Goal: Communication & Community: Answer question/provide support

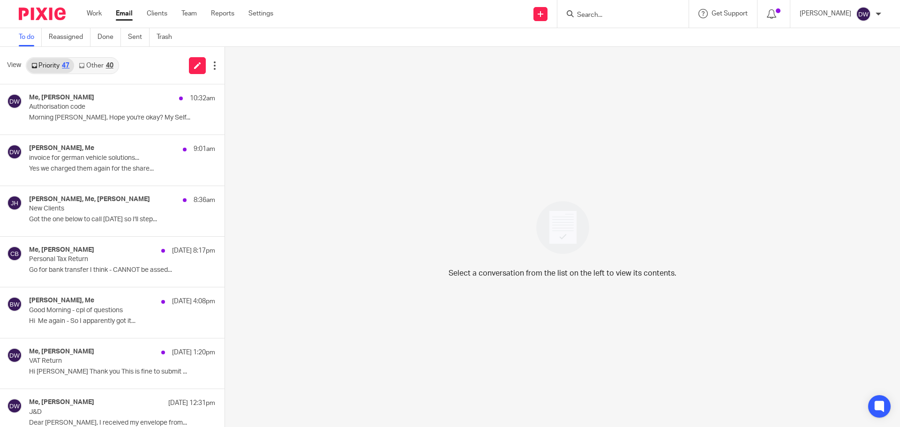
click at [634, 19] on input "Search" at bounding box center [618, 15] width 84 height 8
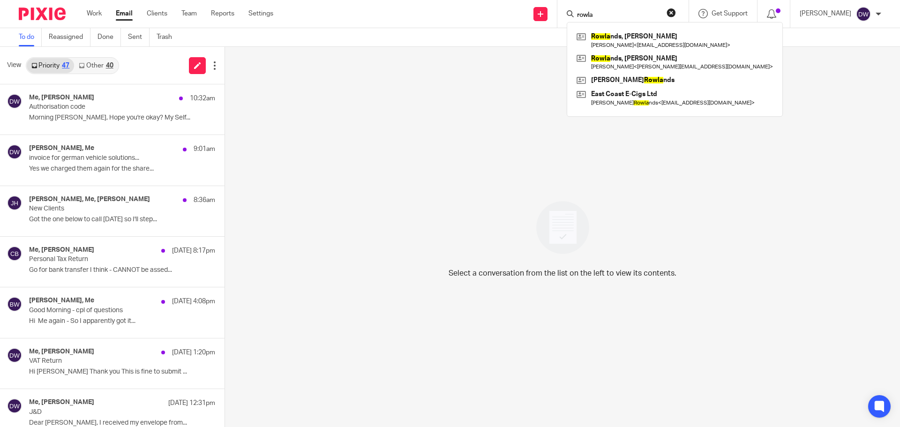
type input "rowla"
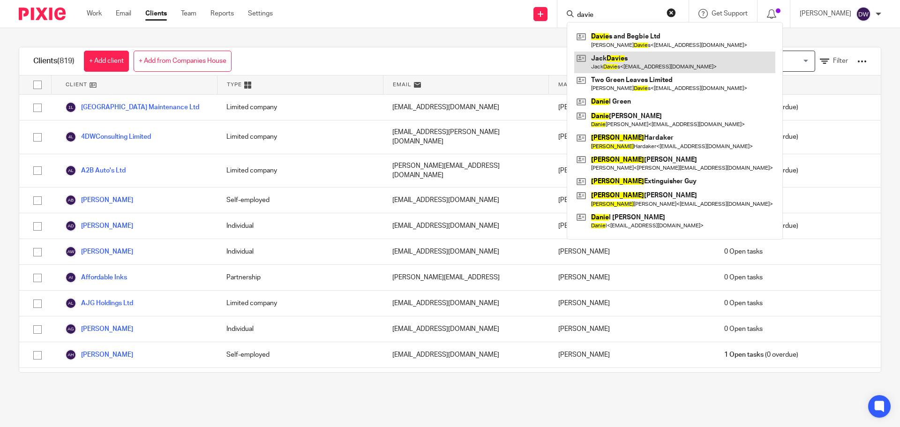
type input "davie"
click at [643, 64] on link at bounding box center [674, 63] width 201 height 22
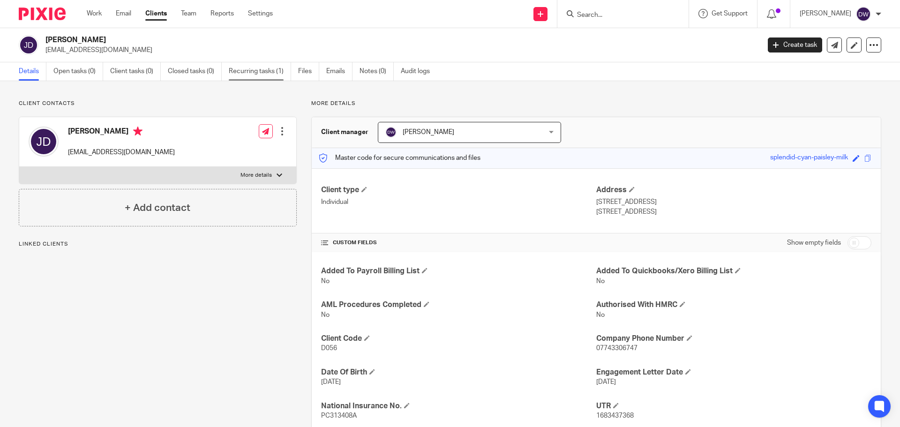
click at [254, 65] on link "Recurring tasks (1)" at bounding box center [260, 71] width 62 height 18
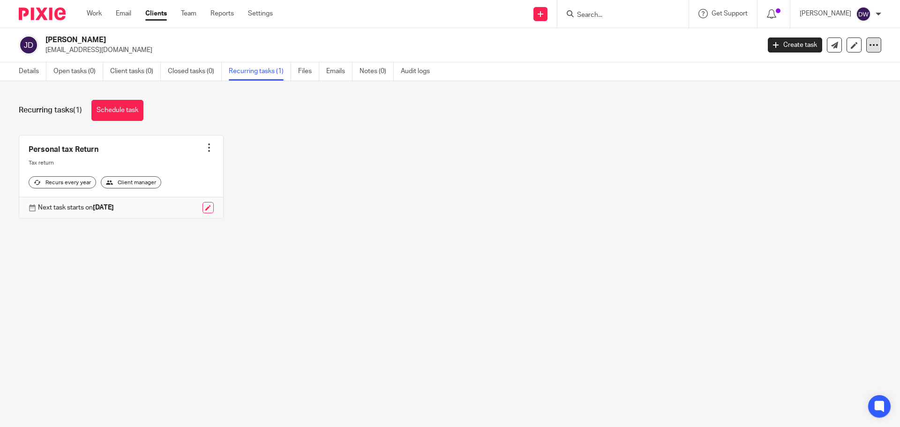
click at [869, 43] on icon at bounding box center [873, 44] width 9 height 9
click at [350, 223] on div "Personal tax Return Create task Clone template Recalculate schedule Cancel sche…" at bounding box center [442, 184] width 877 height 98
click at [306, 73] on link "Files" at bounding box center [308, 71] width 21 height 18
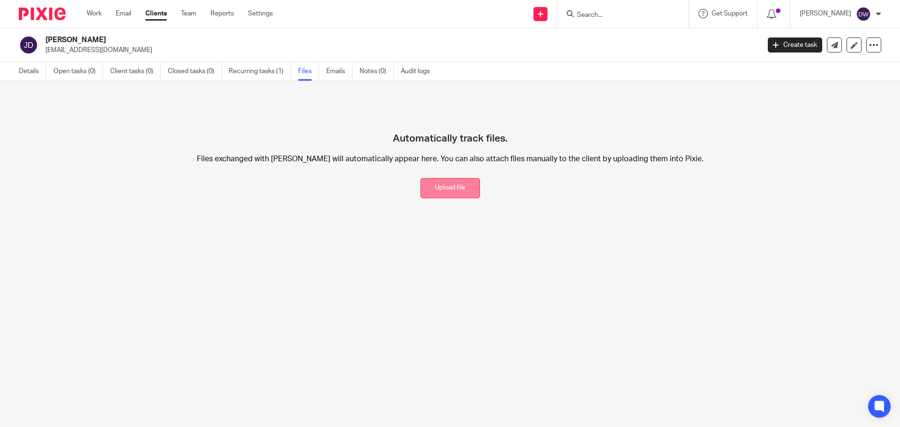
click at [436, 190] on button "Upload file" at bounding box center [450, 188] width 60 height 20
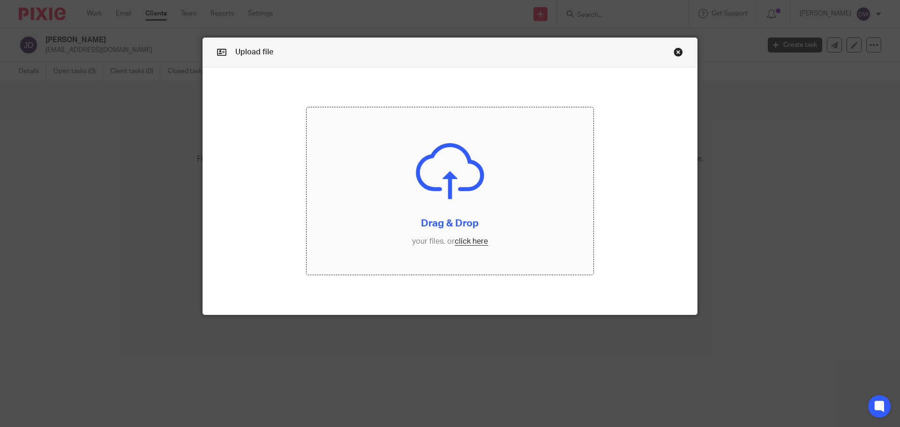
click at [469, 243] on input "file" at bounding box center [450, 191] width 287 height 168
click at [676, 57] on link "Close this dialog window" at bounding box center [678, 53] width 9 height 13
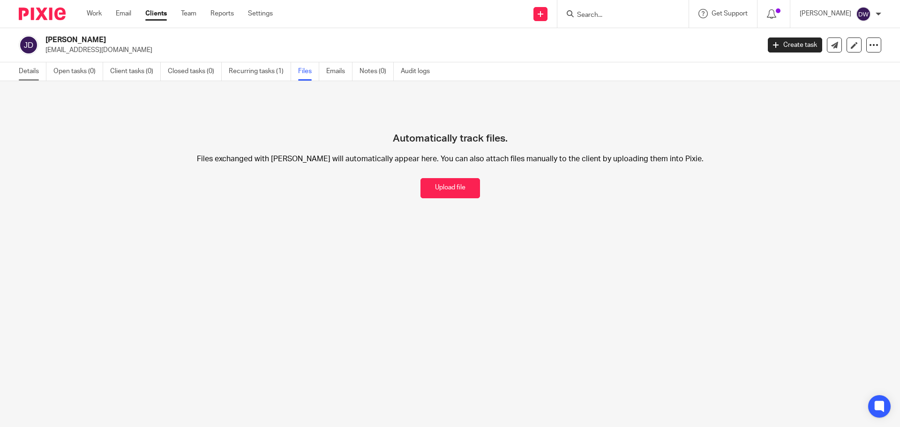
click at [26, 77] on link "Details" at bounding box center [33, 71] width 28 height 18
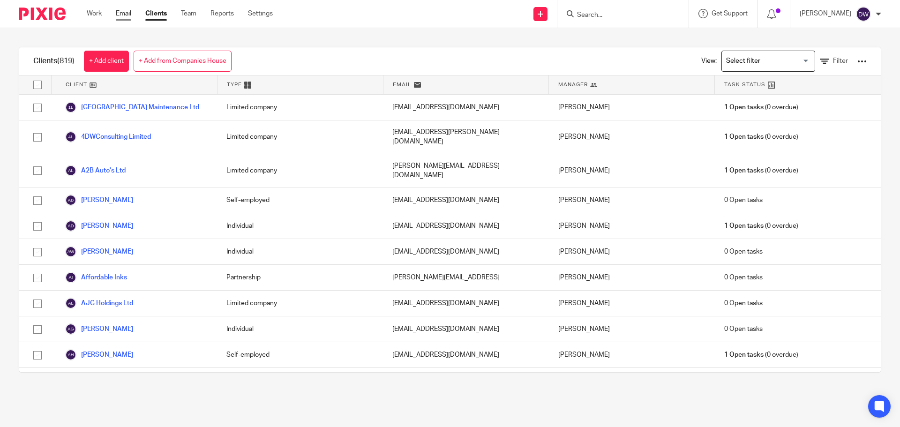
click at [121, 18] on link "Email" at bounding box center [123, 13] width 15 height 9
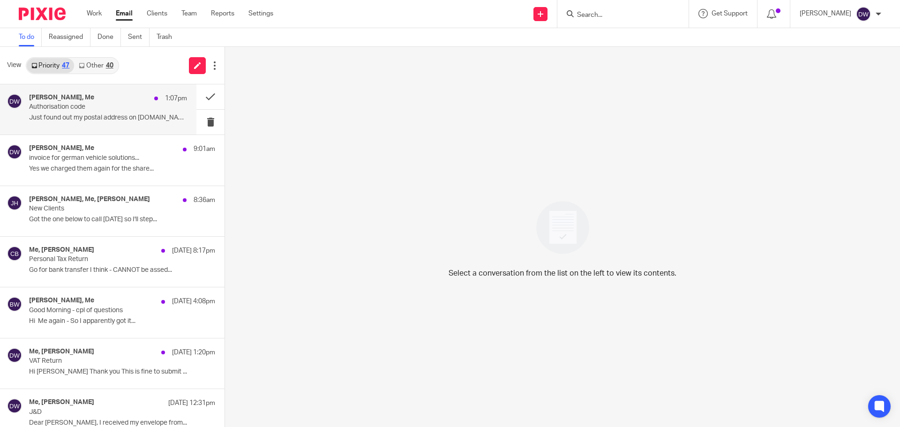
click at [121, 98] on div "Jack Davies, Me 1:07pm" at bounding box center [108, 98] width 158 height 9
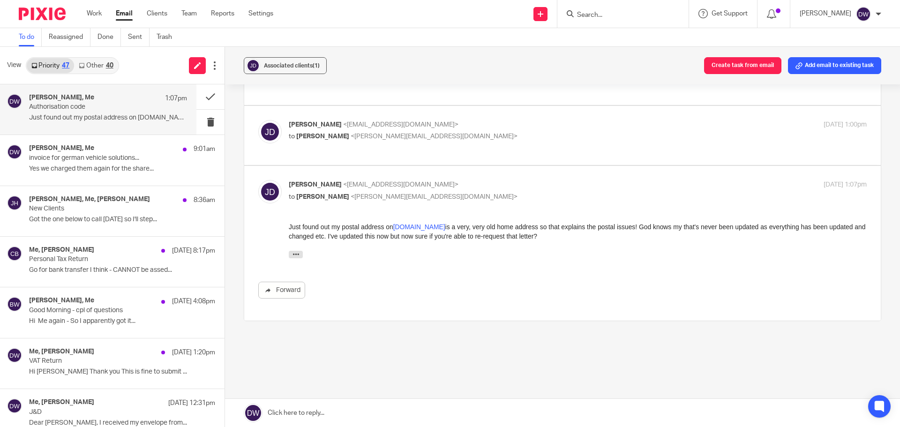
scroll to position [272, 0]
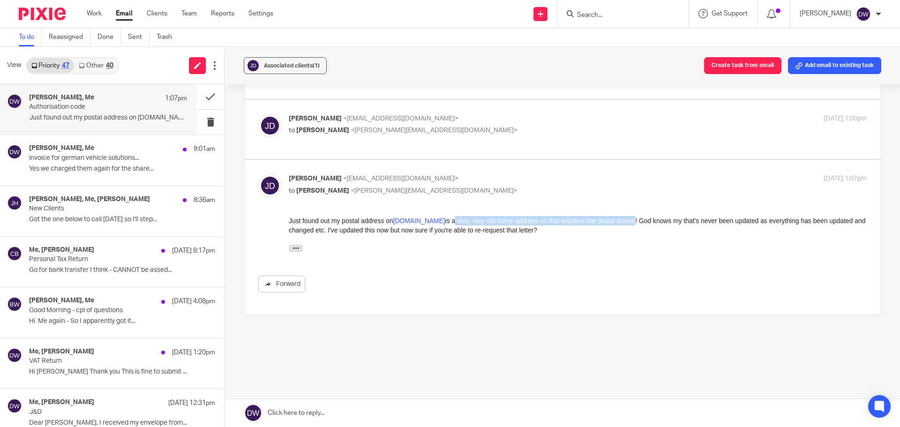
drag, startPoint x: 423, startPoint y: 221, endPoint x: 598, endPoint y: 220, distance: 174.8
click at [598, 220] on div "Just found out my postal address on gov.uk is a very, very old home address so …" at bounding box center [578, 225] width 578 height 19
drag, startPoint x: 362, startPoint y: 229, endPoint x: 536, endPoint y: 232, distance: 173.4
click at [536, 232] on div "Just found out my postal address on gov.uk is a very, very old home address so …" at bounding box center [578, 225] width 578 height 19
click at [296, 250] on icon "button" at bounding box center [295, 248] width 7 height 7
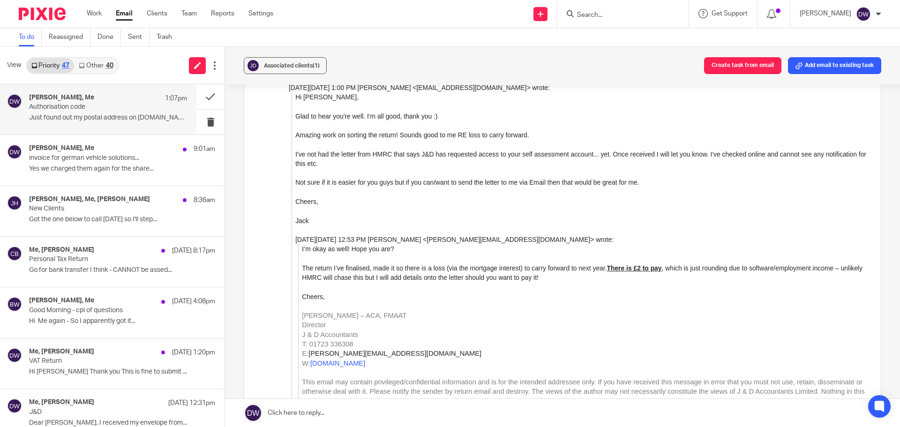
scroll to position [319, 0]
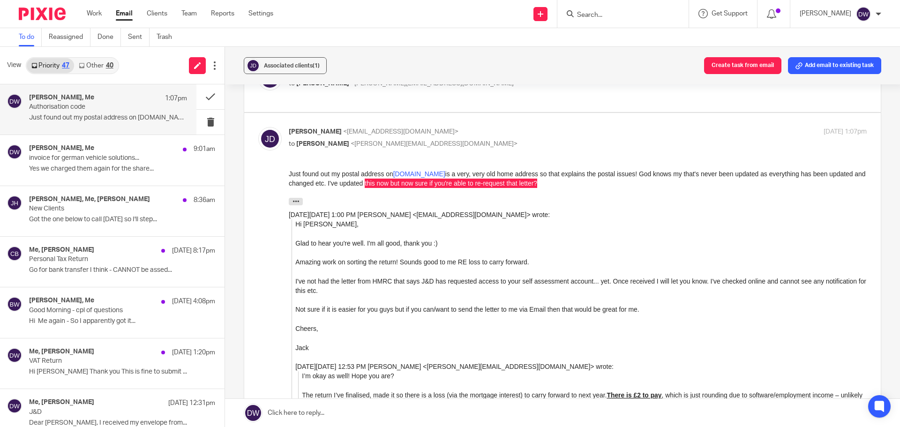
click at [304, 408] on link at bounding box center [562, 413] width 675 height 28
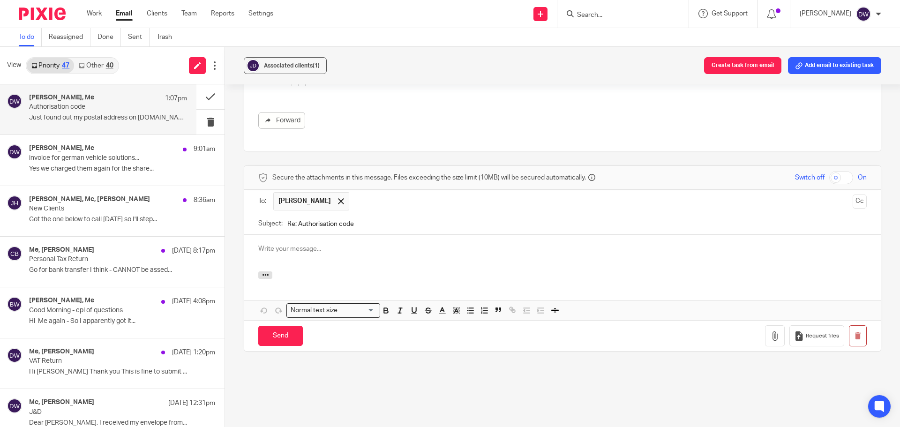
scroll to position [0, 0]
click at [290, 326] on input "Send" at bounding box center [280, 336] width 45 height 20
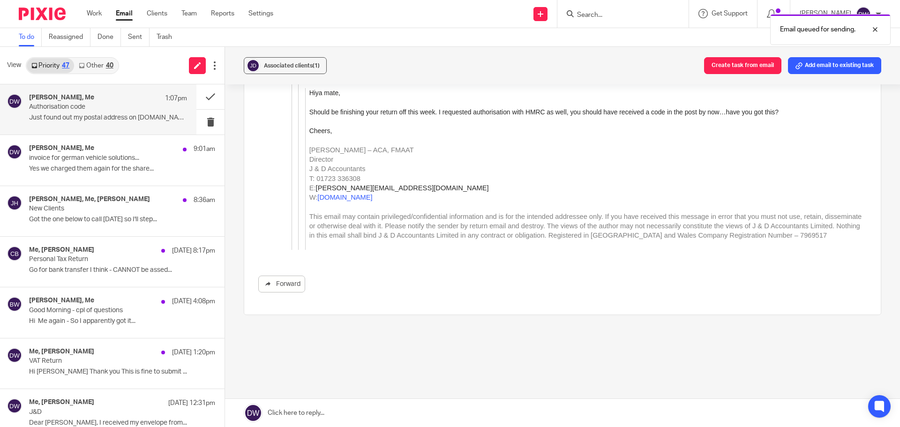
click at [606, 19] on div "Email queued for sending." at bounding box center [670, 27] width 441 height 36
click at [608, 12] on input "Search" at bounding box center [618, 15] width 84 height 8
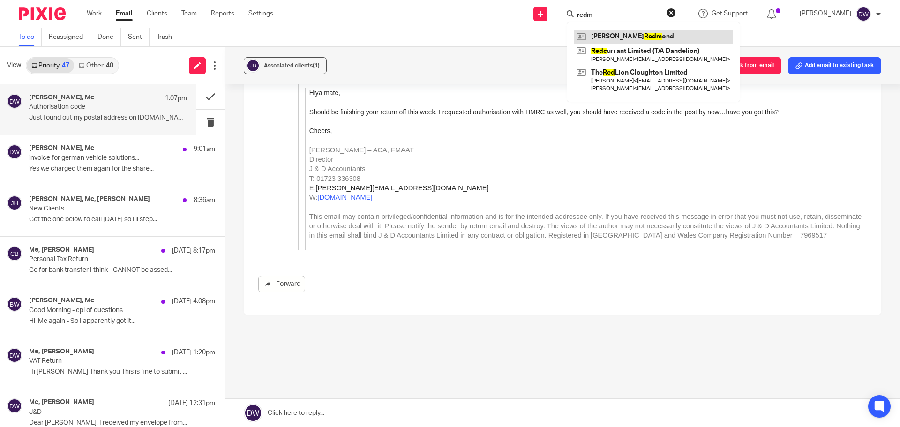
type input "redm"
click at [648, 37] on link at bounding box center [653, 37] width 158 height 14
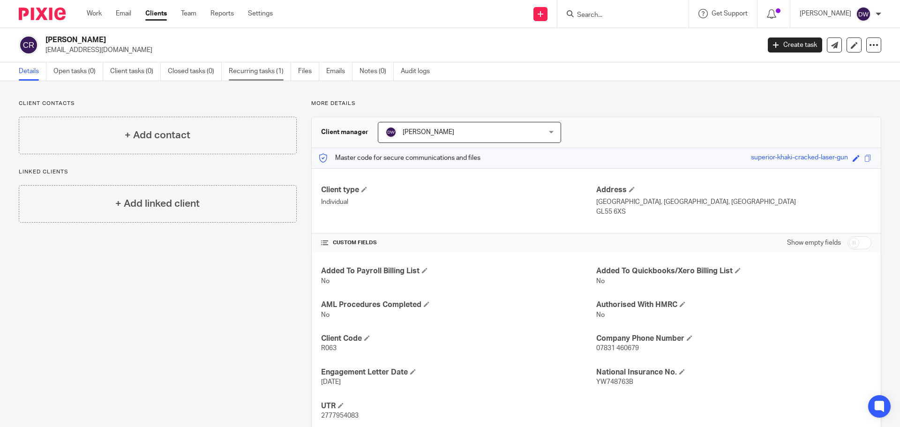
click at [246, 67] on link "Recurring tasks (1)" at bounding box center [260, 71] width 62 height 18
